Goal: Information Seeking & Learning: Learn about a topic

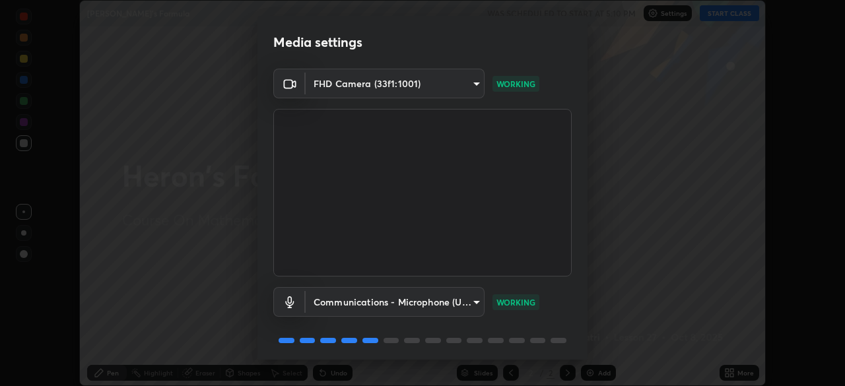
scroll to position [47, 0]
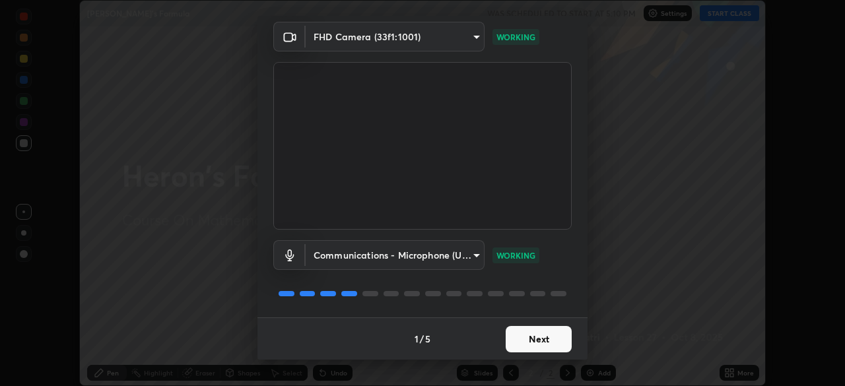
click at [538, 330] on button "Next" at bounding box center [539, 339] width 66 height 26
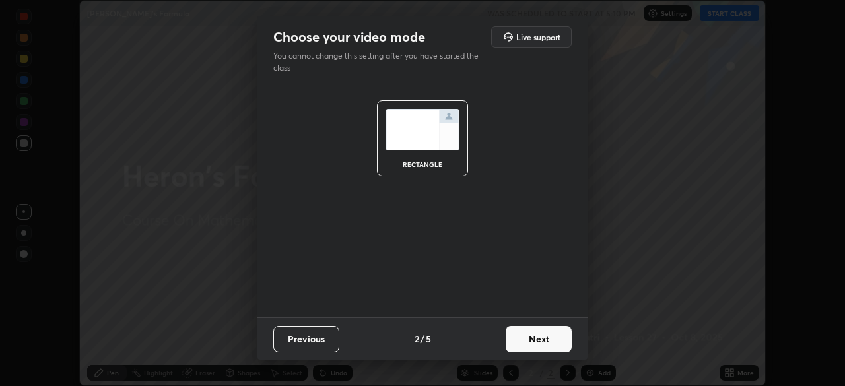
click at [540, 335] on button "Next" at bounding box center [539, 339] width 66 height 26
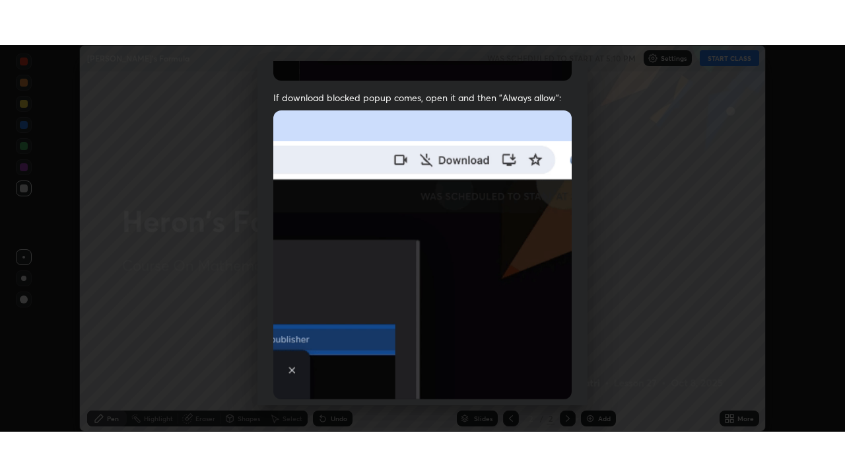
scroll to position [316, 0]
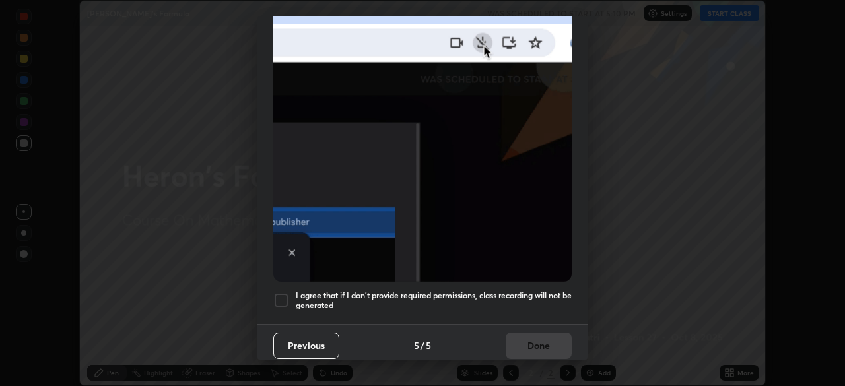
click at [493, 297] on h5 "I agree that if I don't provide required permissions, class recording will not …" at bounding box center [434, 301] width 276 height 20
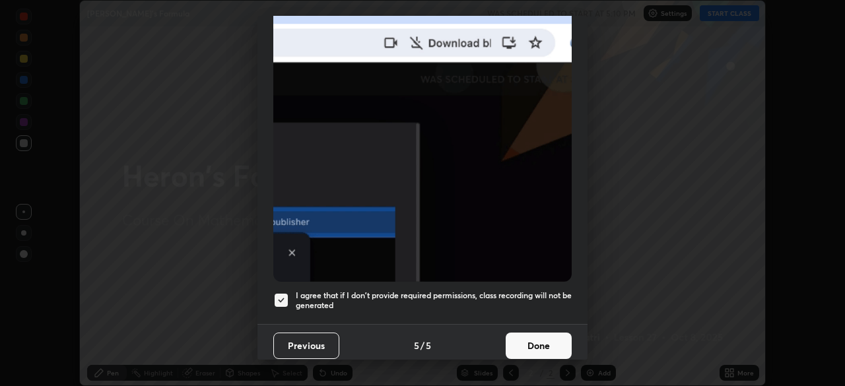
click at [511, 333] on button "Done" at bounding box center [539, 346] width 66 height 26
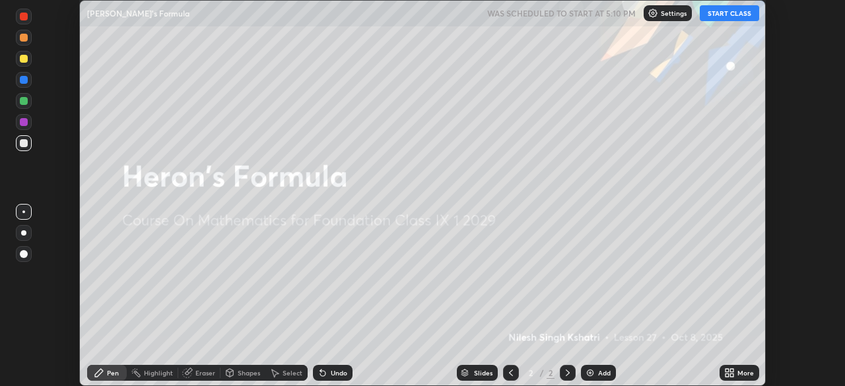
click at [593, 371] on img at bounding box center [590, 373] width 11 height 11
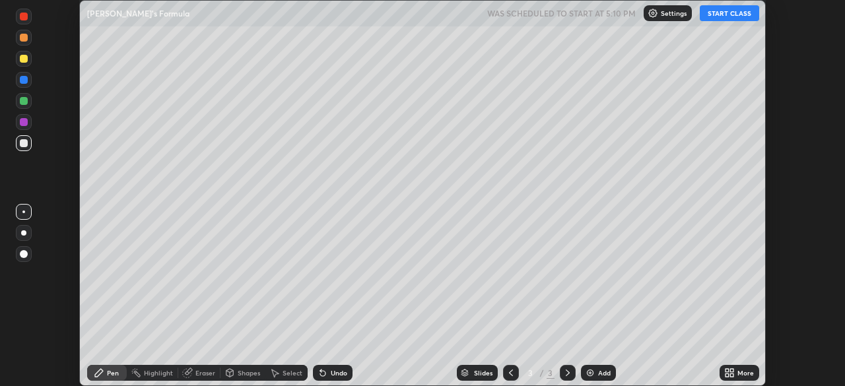
click at [732, 375] on icon at bounding box center [732, 375] width 3 height 3
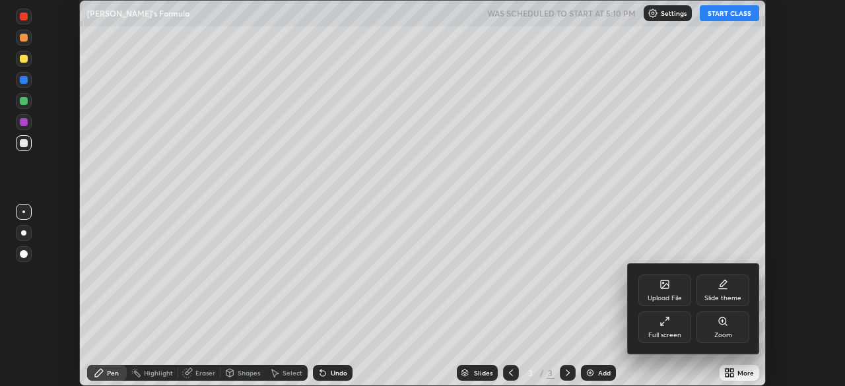
click at [659, 332] on div "Full screen" at bounding box center [665, 335] width 33 height 7
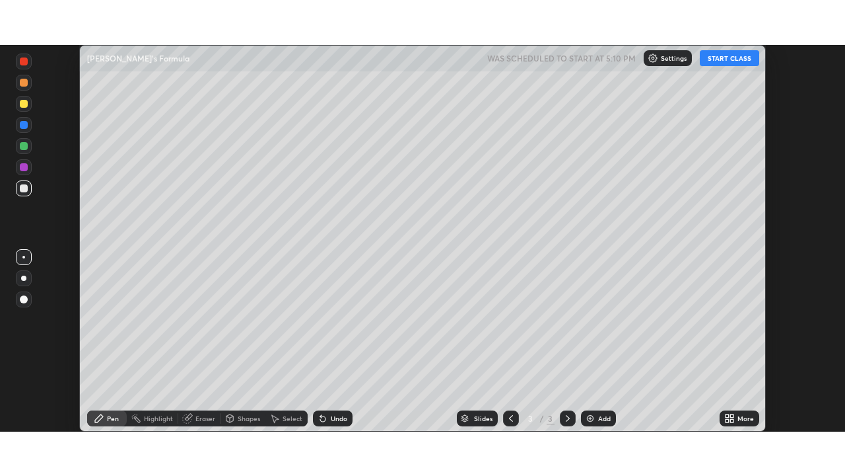
scroll to position [476, 845]
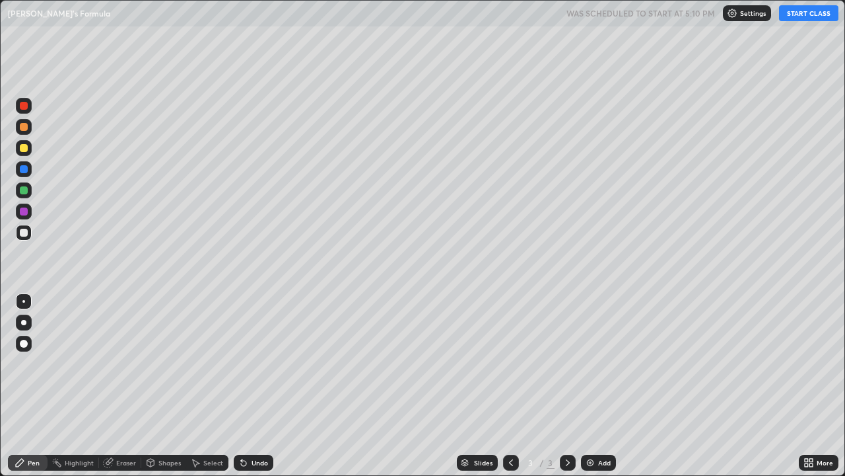
click at [796, 11] on button "START CLASS" at bounding box center [808, 13] width 59 height 16
click at [23, 232] on div at bounding box center [24, 233] width 8 height 8
click at [117, 386] on div "Eraser" at bounding box center [126, 462] width 20 height 7
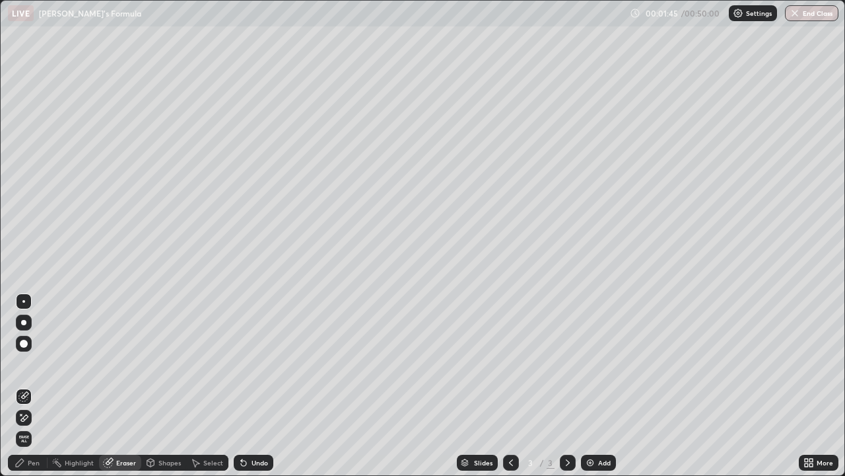
click at [28, 386] on div "Pen" at bounding box center [28, 462] width 40 height 16
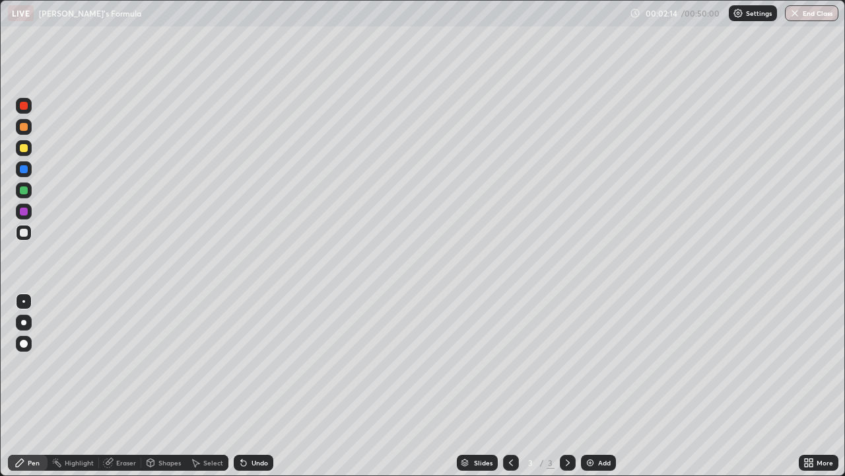
click at [24, 106] on div at bounding box center [24, 106] width 8 height 8
click at [22, 229] on div at bounding box center [24, 233] width 8 height 8
click at [108, 386] on icon at bounding box center [108, 462] width 9 height 9
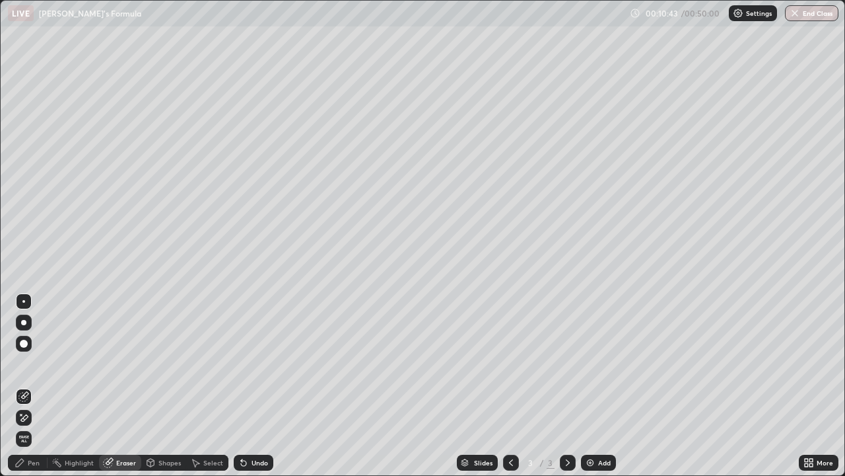
click at [18, 386] on icon at bounding box center [20, 462] width 8 height 8
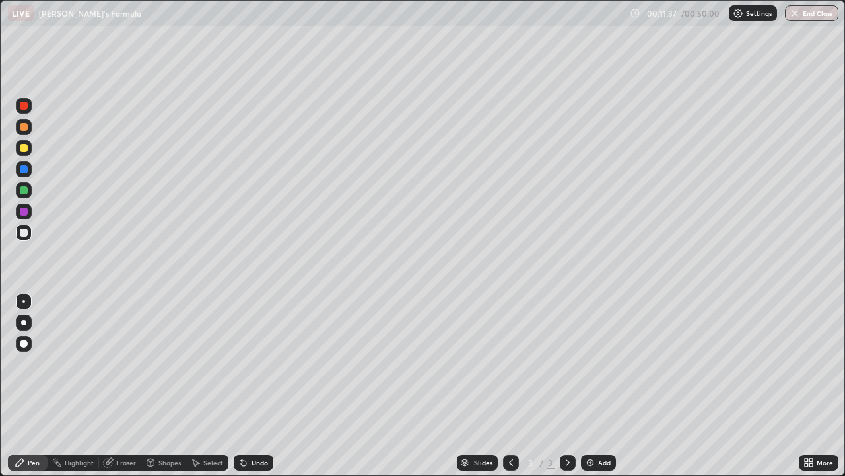
click at [111, 386] on icon at bounding box center [109, 461] width 7 height 7
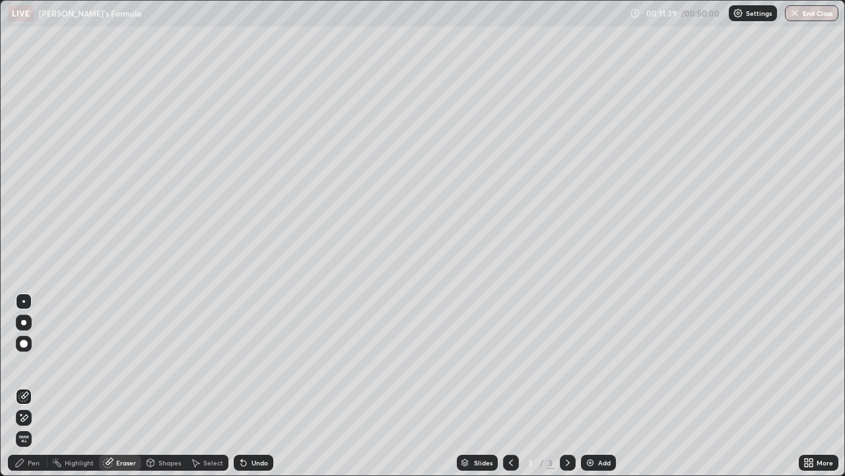
click at [38, 386] on div "Pen" at bounding box center [34, 462] width 12 height 7
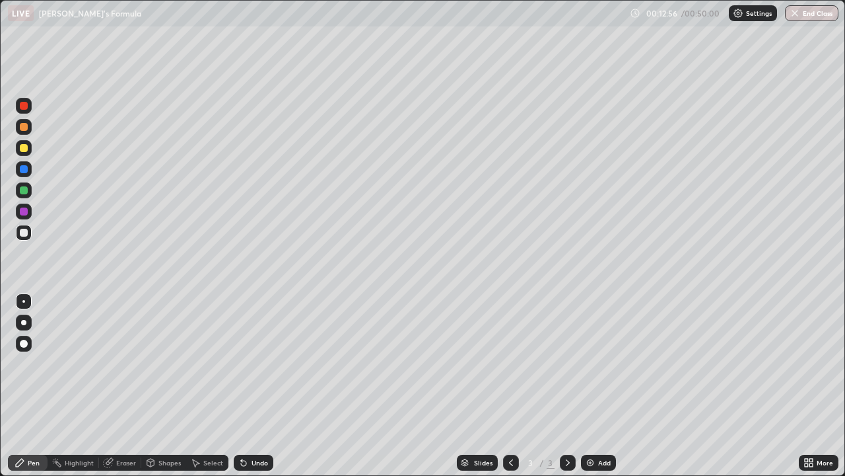
click at [248, 386] on div "Undo" at bounding box center [254, 462] width 40 height 16
click at [20, 108] on div at bounding box center [24, 106] width 8 height 8
click at [20, 231] on div at bounding box center [24, 233] width 8 height 8
click at [25, 171] on div at bounding box center [24, 169] width 8 height 8
click at [24, 233] on div at bounding box center [24, 233] width 8 height 8
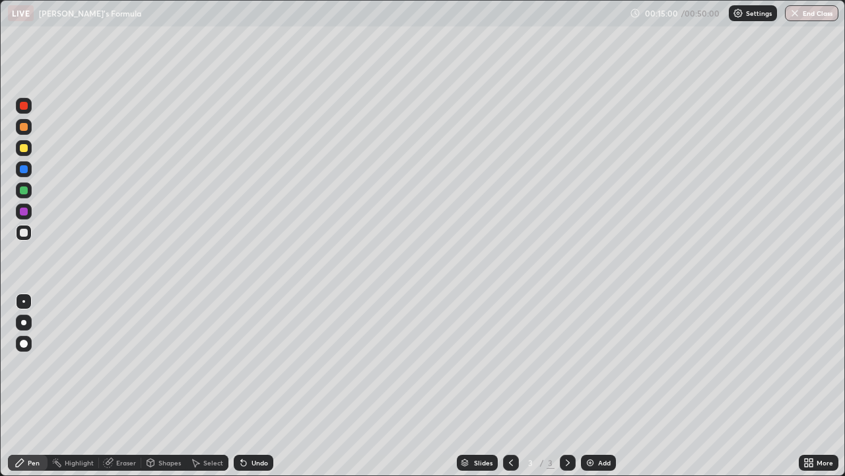
click at [115, 386] on div "Eraser" at bounding box center [120, 462] width 42 height 16
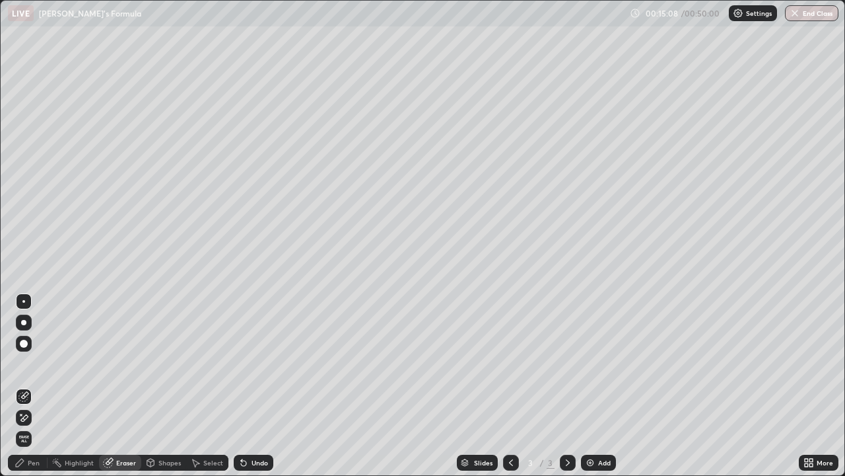
click at [15, 386] on icon at bounding box center [20, 462] width 11 height 11
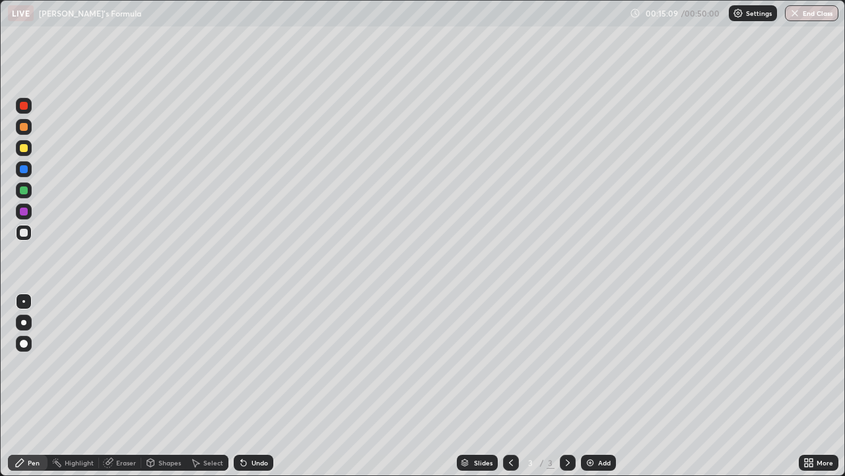
click at [23, 191] on div at bounding box center [24, 190] width 8 height 8
click at [23, 233] on div at bounding box center [24, 233] width 8 height 8
click at [596, 386] on div "Add" at bounding box center [598, 462] width 35 height 16
click at [112, 386] on icon at bounding box center [108, 462] width 11 height 11
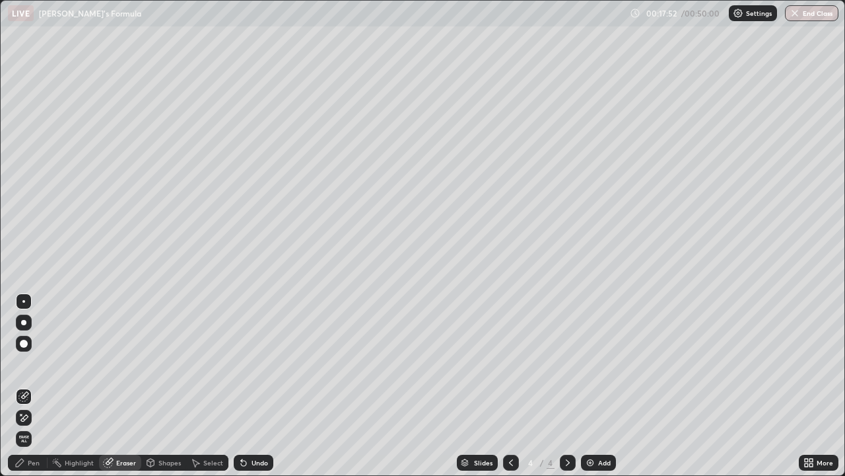
click at [39, 386] on div "Pen" at bounding box center [28, 462] width 40 height 16
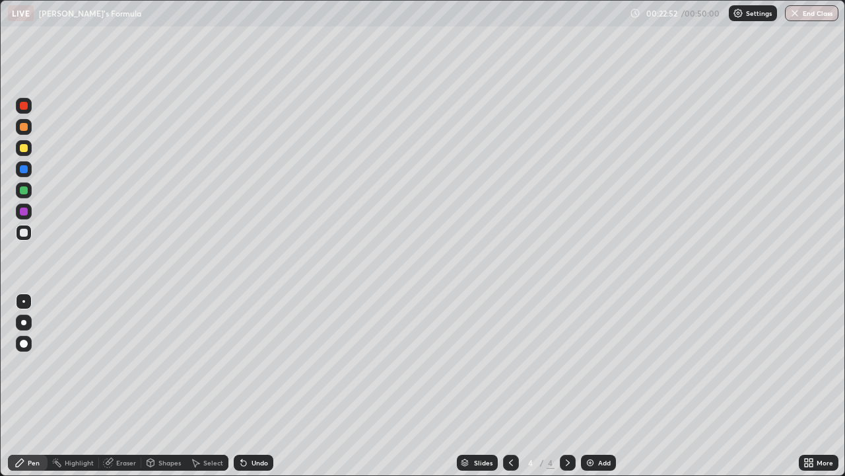
click at [249, 386] on div "Undo" at bounding box center [254, 462] width 40 height 16
click at [256, 386] on div "Undo" at bounding box center [260, 462] width 17 height 7
click at [254, 386] on div "Undo" at bounding box center [260, 462] width 17 height 7
click at [247, 386] on div "Undo" at bounding box center [254, 462] width 40 height 16
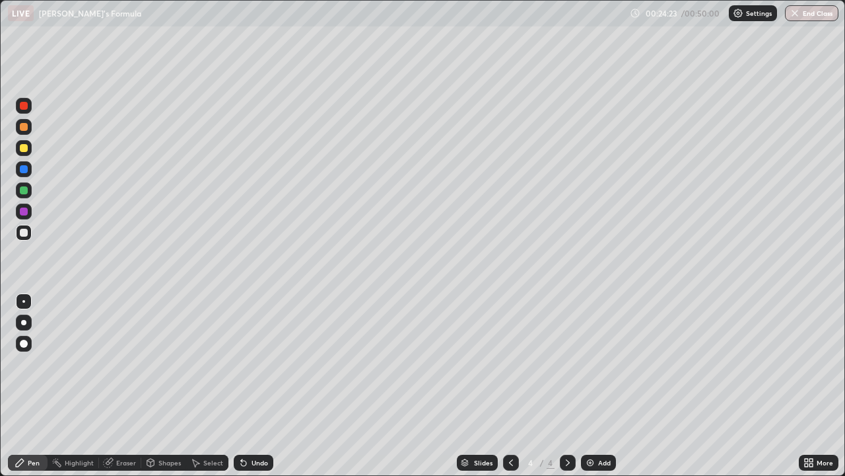
click at [25, 106] on div at bounding box center [24, 106] width 8 height 8
click at [24, 237] on div at bounding box center [24, 233] width 16 height 16
click at [247, 386] on div "Undo" at bounding box center [254, 462] width 40 height 16
click at [244, 386] on icon at bounding box center [243, 462] width 5 height 5
click at [249, 386] on div "Undo" at bounding box center [254, 462] width 40 height 16
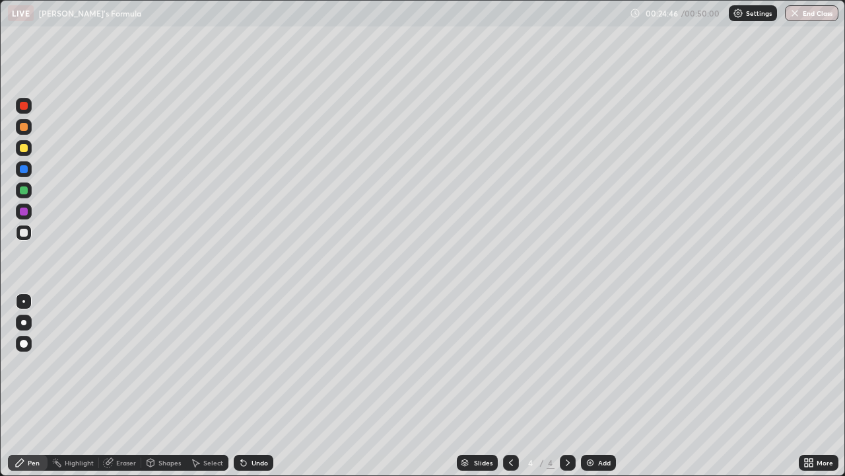
click at [22, 195] on div at bounding box center [24, 190] width 16 height 16
click at [20, 233] on div at bounding box center [24, 233] width 8 height 8
click at [241, 386] on icon at bounding box center [243, 462] width 5 height 5
click at [245, 386] on icon at bounding box center [243, 462] width 11 height 11
click at [25, 192] on div at bounding box center [24, 190] width 8 height 8
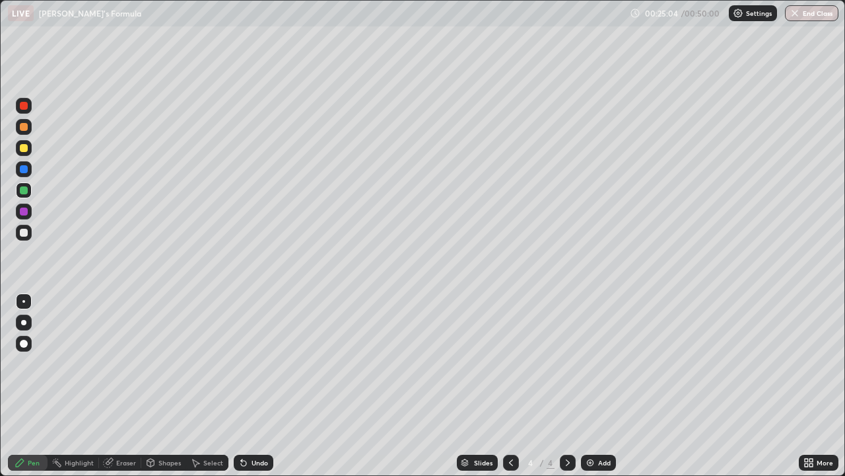
click at [20, 233] on div at bounding box center [24, 233] width 8 height 8
click at [21, 102] on div at bounding box center [24, 106] width 8 height 8
click at [21, 234] on div at bounding box center [24, 233] width 8 height 8
click at [117, 386] on div "Eraser" at bounding box center [120, 462] width 42 height 16
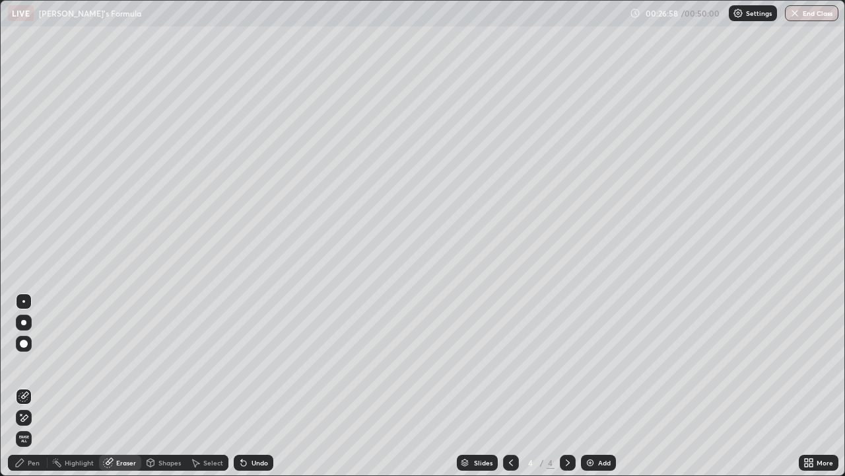
click at [29, 386] on div "Pen" at bounding box center [34, 462] width 12 height 7
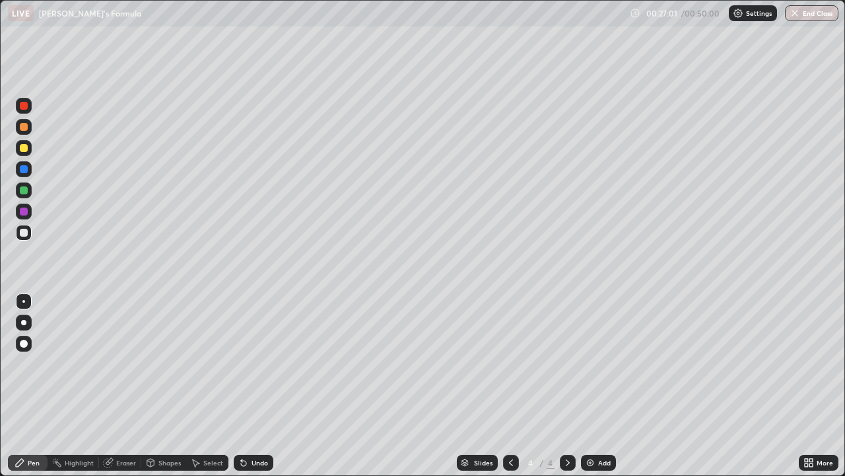
click at [119, 386] on div "Eraser" at bounding box center [120, 462] width 42 height 16
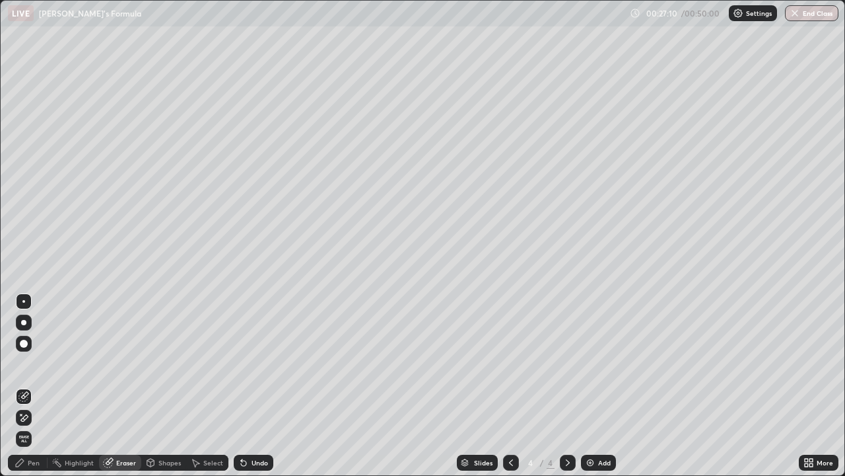
click at [30, 386] on div "Pen" at bounding box center [34, 462] width 12 height 7
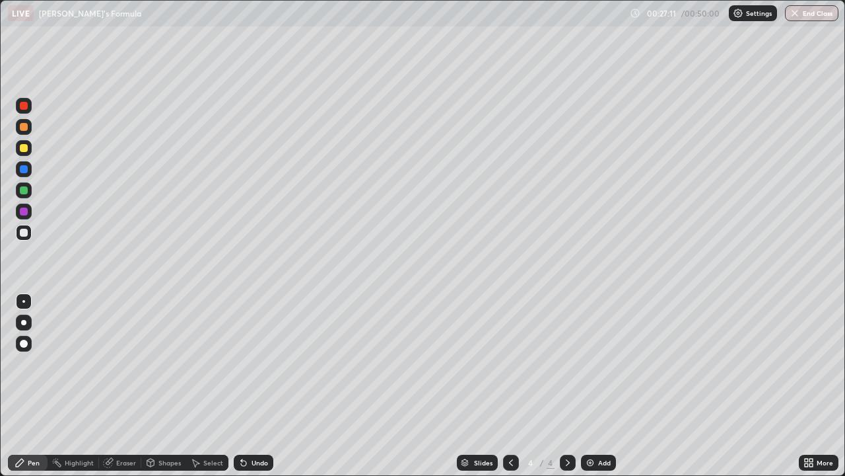
click at [31, 386] on div "Pen" at bounding box center [28, 462] width 40 height 16
click at [595, 386] on div "Add" at bounding box center [598, 462] width 35 height 16
click at [121, 386] on div "Eraser" at bounding box center [126, 462] width 20 height 7
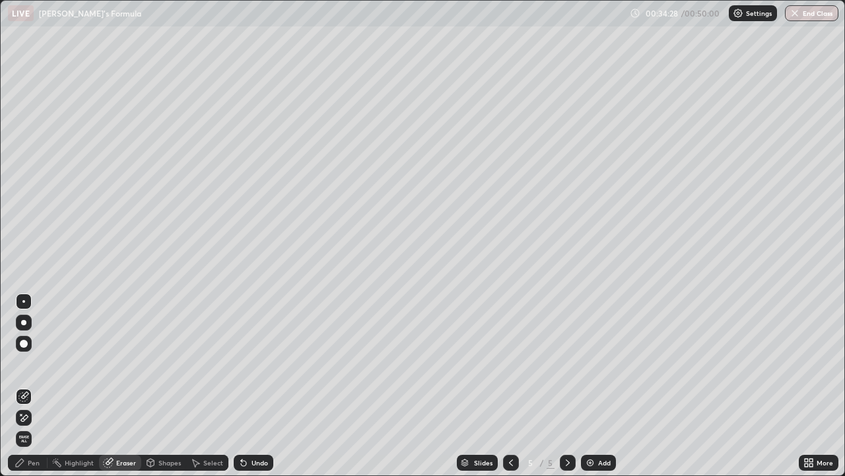
click at [34, 386] on div "Pen" at bounding box center [34, 462] width 12 height 7
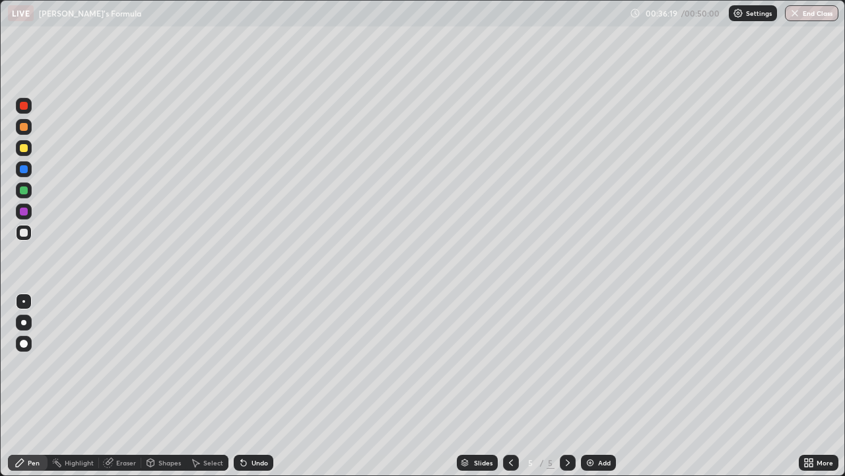
click at [109, 386] on icon at bounding box center [109, 461] width 7 height 7
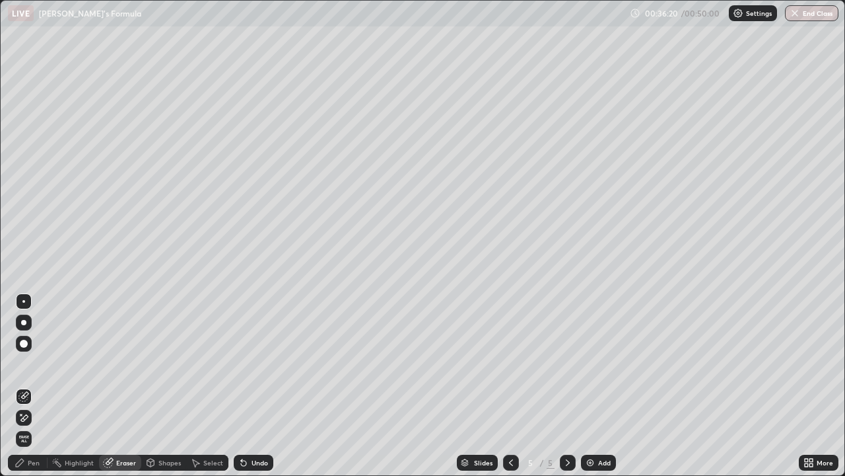
click at [21, 386] on icon at bounding box center [20, 414] width 1 height 1
click at [25, 386] on icon at bounding box center [20, 462] width 11 height 11
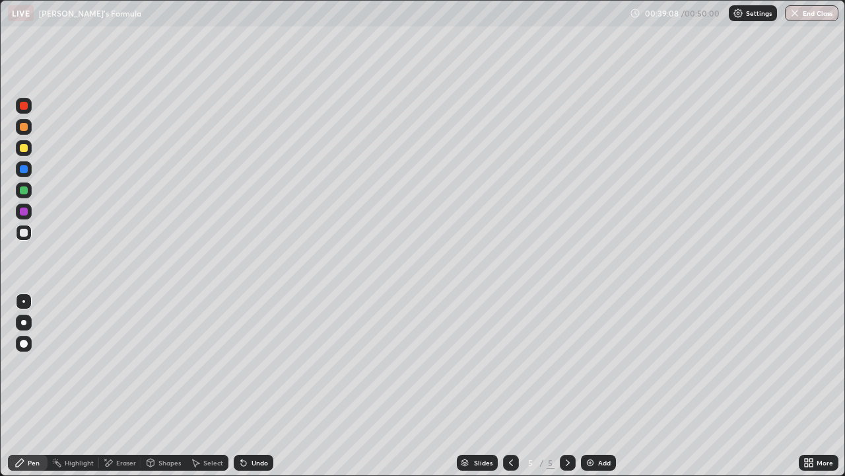
click at [108, 386] on icon at bounding box center [108, 462] width 11 height 11
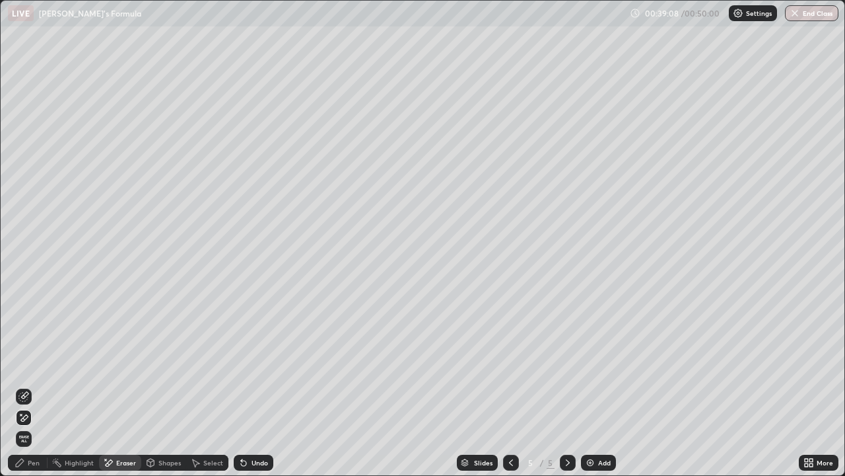
click at [24, 386] on icon at bounding box center [23, 396] width 11 height 11
click at [30, 386] on div "Pen" at bounding box center [34, 462] width 12 height 7
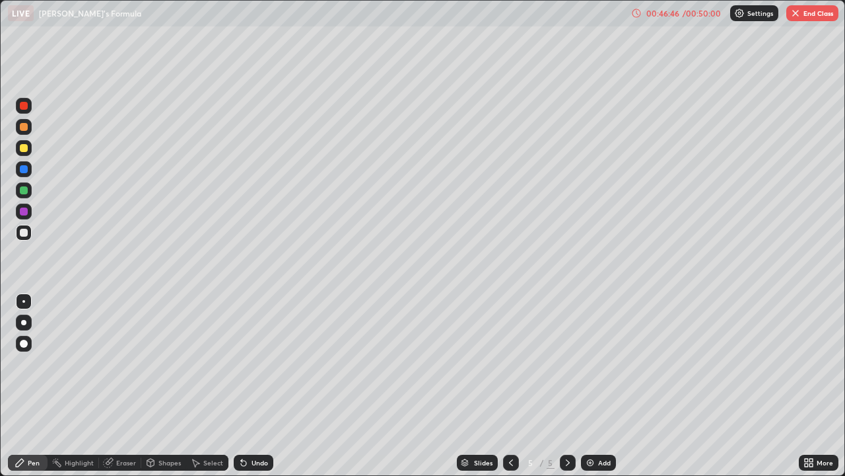
click at [806, 16] on button "End Class" at bounding box center [813, 13] width 52 height 16
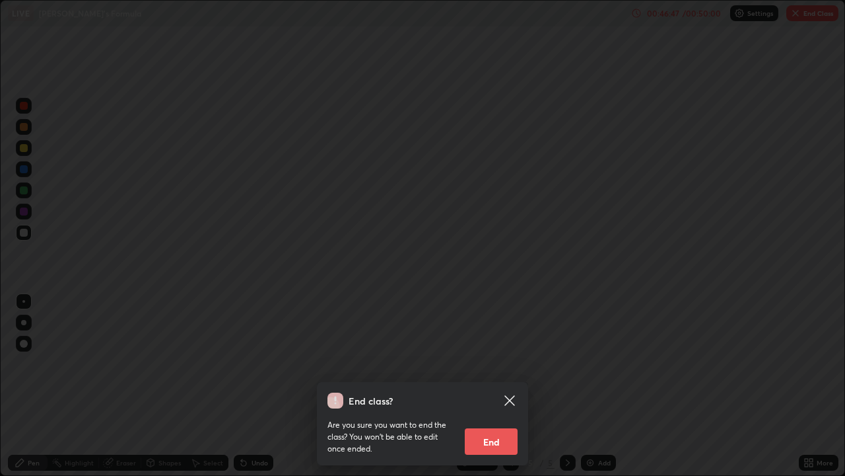
click at [491, 386] on button "End" at bounding box center [491, 441] width 53 height 26
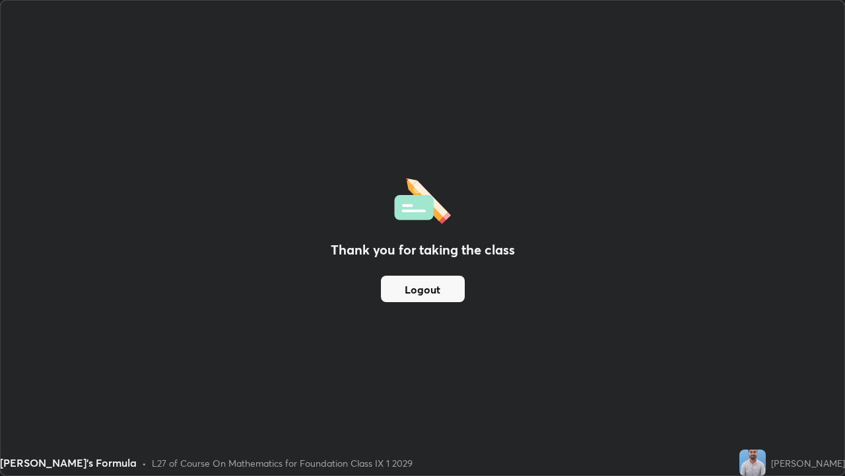
click at [412, 287] on button "Logout" at bounding box center [423, 288] width 84 height 26
click at [408, 285] on button "Logout" at bounding box center [423, 288] width 84 height 26
